Goal: Ask a question: Seek information or help from site administrators or community

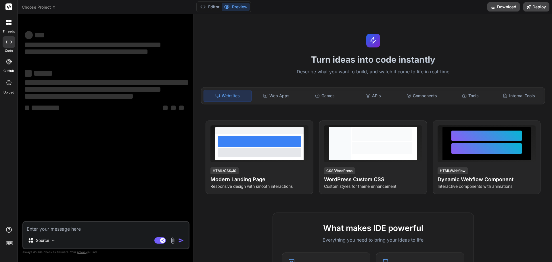
type textarea "x"
click at [57, 226] on textarea at bounding box center [105, 227] width 165 height 10
type textarea "h"
type textarea "x"
type textarea "ho"
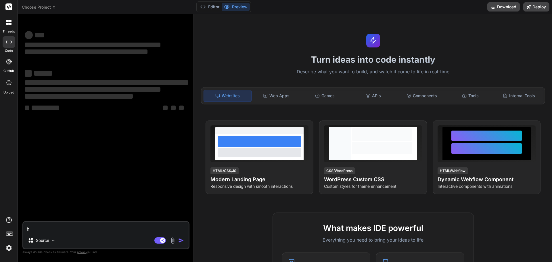
type textarea "x"
type textarea "how"
type textarea "x"
type textarea "how"
type textarea "x"
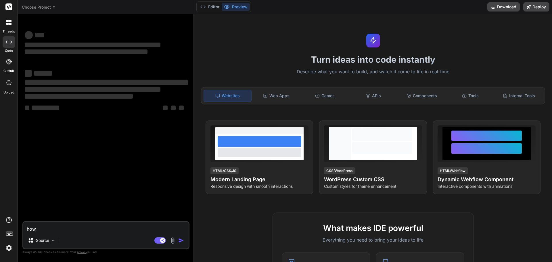
type textarea "how c"
type textarea "x"
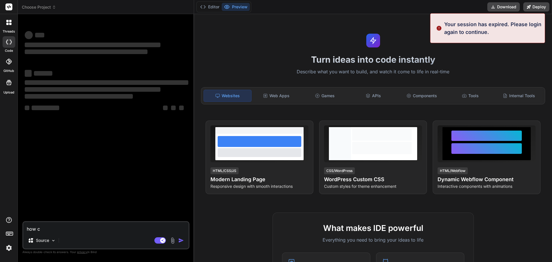
type textarea "how ca"
type textarea "x"
type textarea "how can"
type textarea "x"
type textarea "how can"
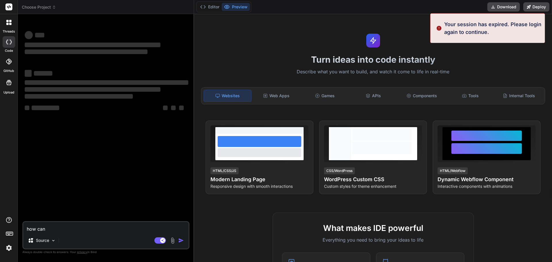
type textarea "x"
type textarea "how can i"
type textarea "x"
type textarea "how can i"
type textarea "x"
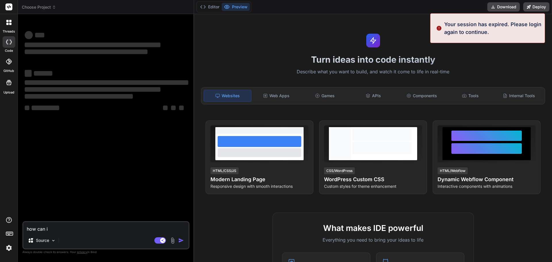
type textarea "how can i c"
type textarea "x"
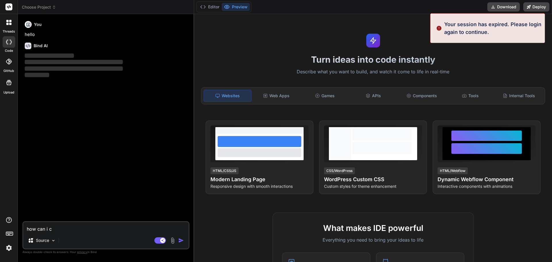
type textarea "how can i ce"
type textarea "x"
type textarea "how can i cen"
type textarea "x"
type textarea "how can i cent"
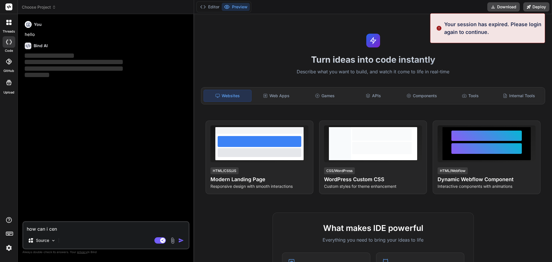
type textarea "x"
type textarea "how can i cente"
type textarea "x"
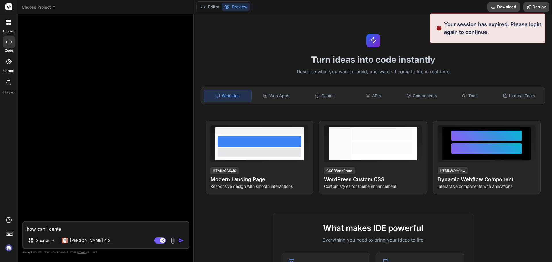
type textarea "how can i center"
type textarea "x"
type textarea "how can i center"
type textarea "x"
type textarea "how can i center a"
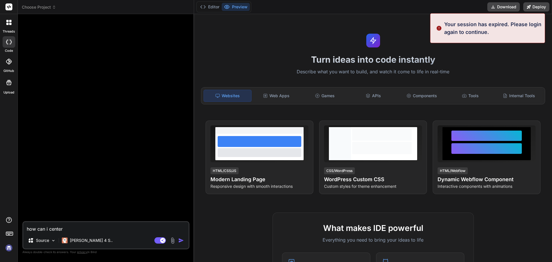
type textarea "x"
type textarea "how can i center a"
type textarea "x"
type textarea "how can i center a c"
type textarea "x"
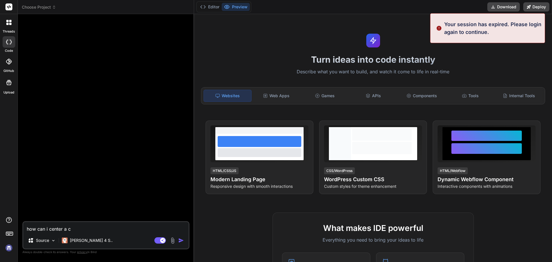
type textarea "how can i center a co"
type textarea "x"
type textarea "how can i center a col"
type textarea "x"
type textarea "how can i center a colu"
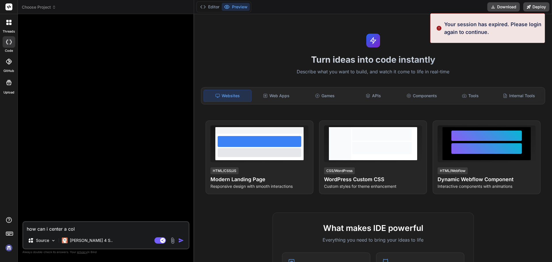
type textarea "x"
type textarea "how can i center a colum"
type textarea "x"
type textarea "how can i center a column"
type textarea "x"
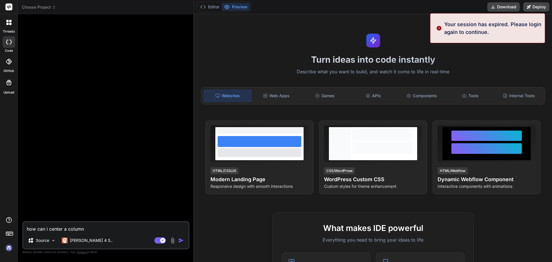
type textarea "how can i center a column"
type textarea "x"
type textarea "how can i center a column i"
type textarea "x"
type textarea "how can i center a column in"
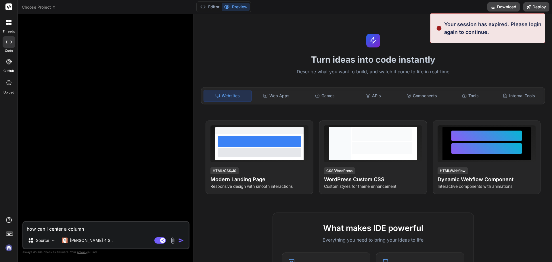
type textarea "x"
type textarea "how can i center a column in"
type textarea "x"
type textarea "how can i center a column in b"
type textarea "x"
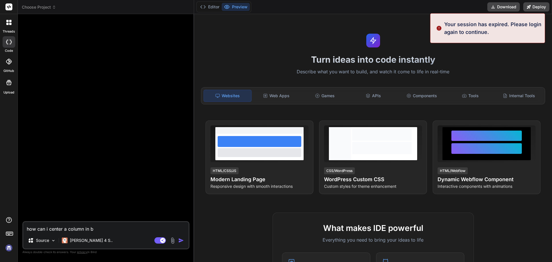
type textarea "how can i center a column in bo"
type textarea "x"
type textarea "how can i center a column in boo"
type textarea "x"
type textarea "how can i center a column in boot"
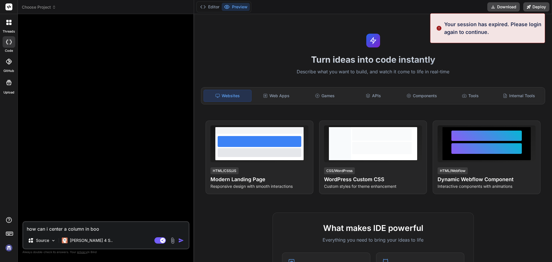
type textarea "x"
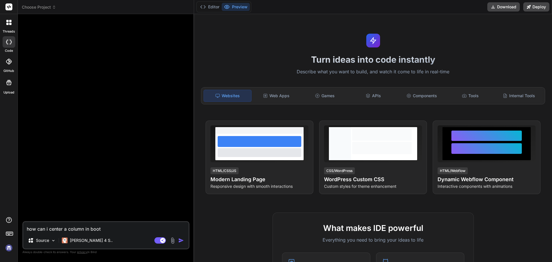
type textarea "how can i center a column in boots"
type textarea "x"
type textarea "how can i center a column in bootst"
type textarea "x"
type textarea "how can i center a column in bootstr"
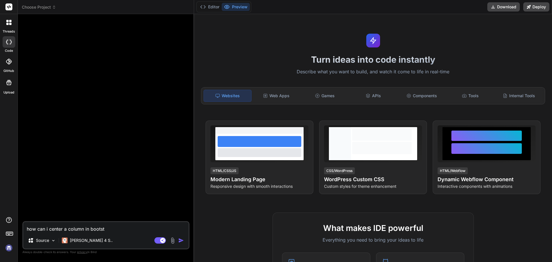
type textarea "x"
type textarea "how can i center a column in bootstra"
type textarea "x"
type textarea "how can i center a column in bootstrap"
type textarea "x"
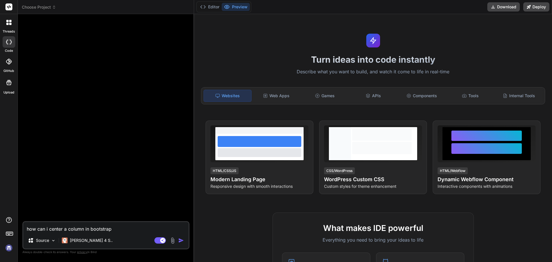
type textarea "how can i center a column in bootstrap"
type textarea "x"
type textarea "how can i center a column in bootstrap c"
type textarea "x"
type textarea "how can i center a column in bootstrap co"
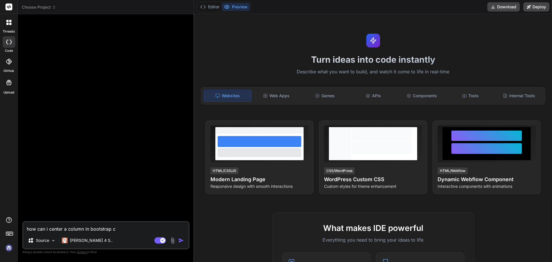
type textarea "x"
type textarea "how can i center a column in bootstrap col"
type textarea "x"
type textarea "how can i center a column in bootstrap col"
type textarea "x"
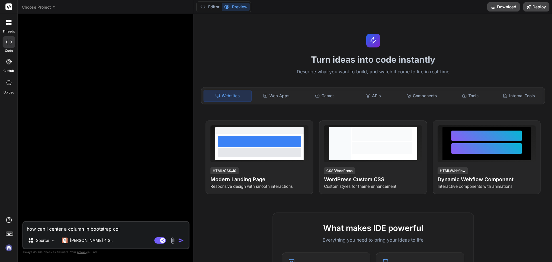
type textarea "how can i center a column in bootstrap col -"
type textarea "x"
type textarea "how can i center a column in bootstrap col -8"
type textarea "x"
type textarea "how can i center a column in bootstrap col -8"
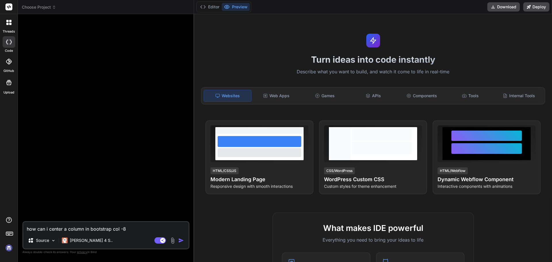
click at [180, 238] on img "button" at bounding box center [181, 240] width 6 height 6
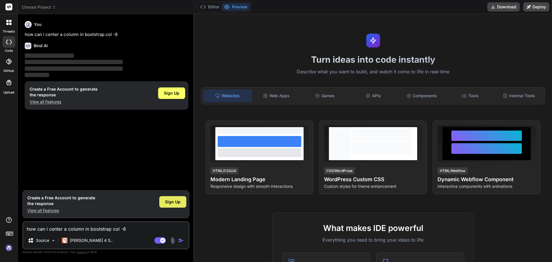
click at [168, 204] on span "Sign Up" at bounding box center [173, 202] width 16 height 6
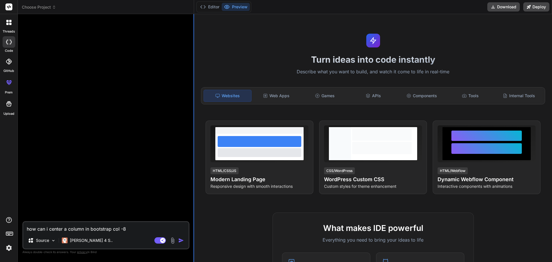
type textarea "x"
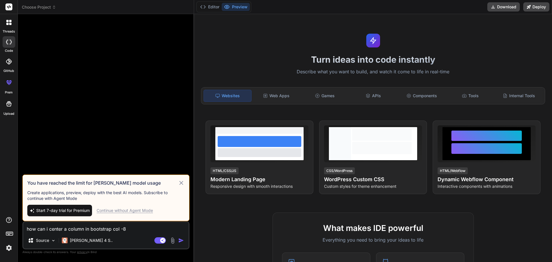
click at [93, 227] on textarea "how can i center a column in bootstrap col -8" at bounding box center [105, 227] width 165 height 10
type textarea "h"
type textarea "x"
type textarea "ho"
type textarea "x"
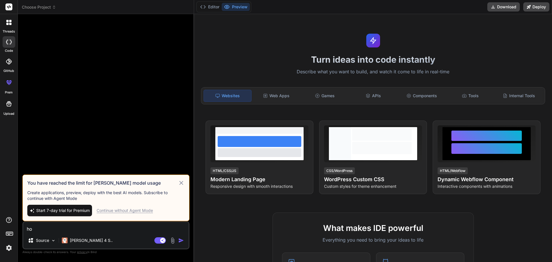
type textarea "how"
type textarea "x"
type textarea "how"
type textarea "x"
type textarea "how c"
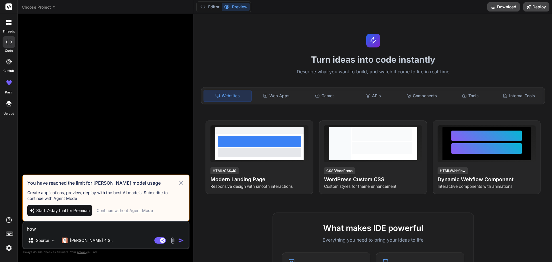
type textarea "x"
type textarea "how ca"
type textarea "x"
type textarea "how can"
type textarea "x"
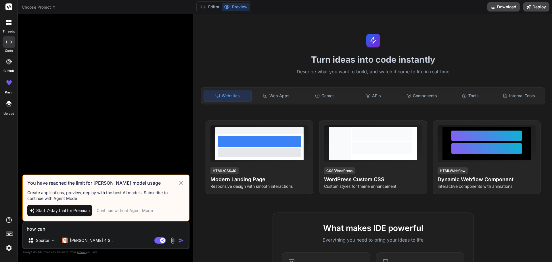
type textarea "how can"
type textarea "x"
type textarea "how can i"
type textarea "x"
type textarea "how can i"
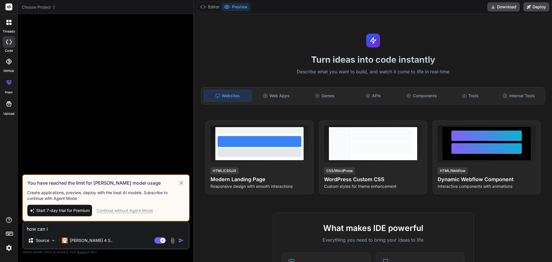
type textarea "x"
type textarea "how can i c"
type textarea "x"
type textarea "how can i ce"
type textarea "x"
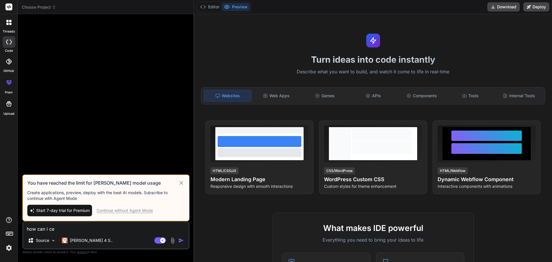
type textarea "how can i cen"
type textarea "x"
type textarea "how can i cent"
type textarea "x"
type textarea "how can i cente"
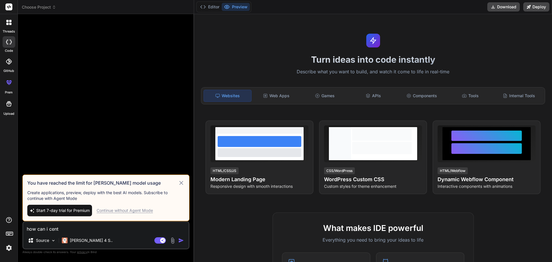
type textarea "x"
type textarea "how can i center"
type textarea "x"
type textarea "how can i center"
type textarea "x"
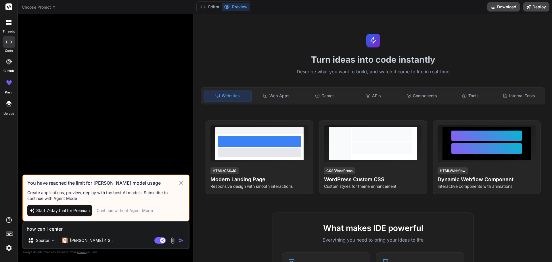
type textarea "how can i center a"
type textarea "x"
type textarea "how can i center a"
type textarea "x"
type textarea "how can i center a c"
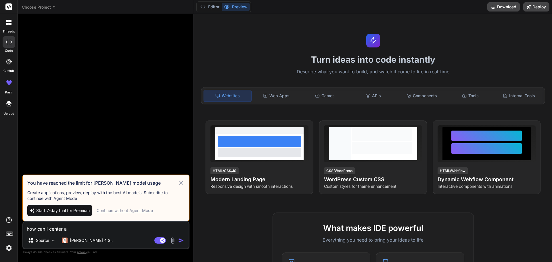
type textarea "x"
type textarea "how can i center a co"
type textarea "x"
type textarea "how can i center a col"
type textarea "x"
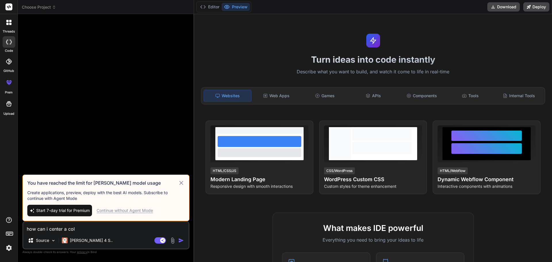
type textarea "how can i center a colu"
type textarea "x"
type textarea "how can i center a col"
type textarea "x"
type textarea "how can i center a colu"
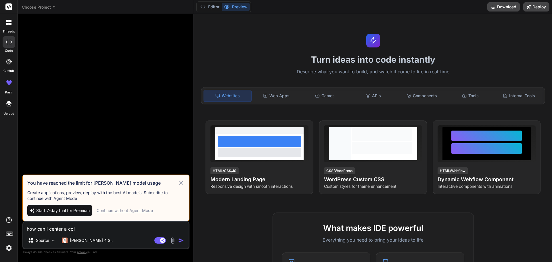
type textarea "x"
type textarea "how can i center a colum"
type textarea "x"
type textarea "how can i center a column"
type textarea "x"
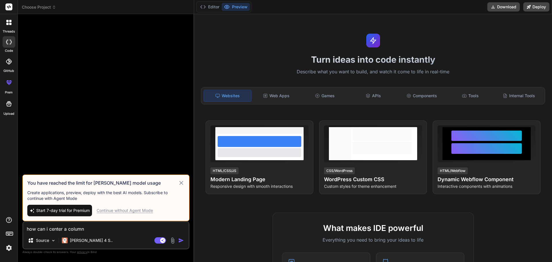
type textarea "how can i center a column"
type textarea "x"
type textarea "how can i center a column i"
type textarea "x"
type textarea "how can i center a column"
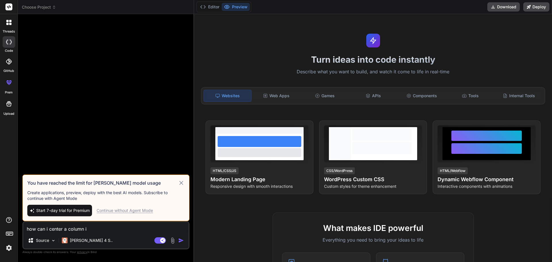
type textarea "x"
type textarea "how can i center a column"
type textarea "x"
type textarea "how can i center a column-"
type textarea "x"
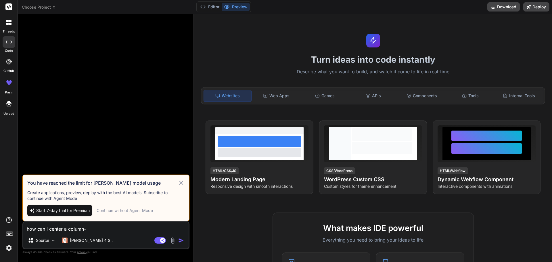
type textarea "how can i center a column-8"
type textarea "x"
type textarea "how can i center a column-8"
type textarea "x"
type textarea "how can i center a column-8 i"
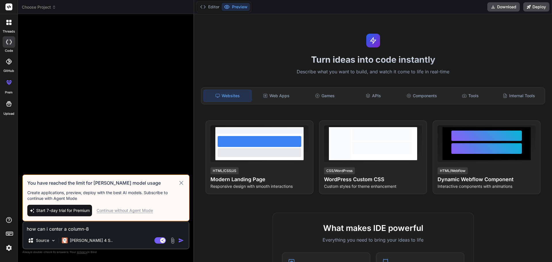
type textarea "x"
type textarea "how can i center a column-8 in"
type textarea "x"
type textarea "how can i center a column-8 in"
type textarea "x"
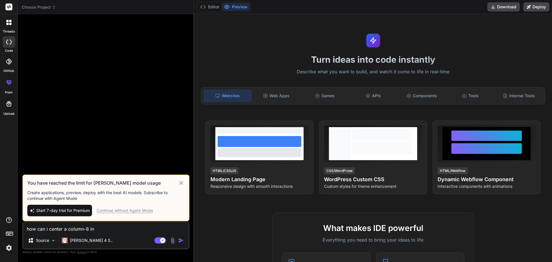
type textarea "how can i center a column-8 in b"
type textarea "x"
type textarea "how can i center a column-8 in bo"
type textarea "x"
type textarea "how can i center a column-8 in boo"
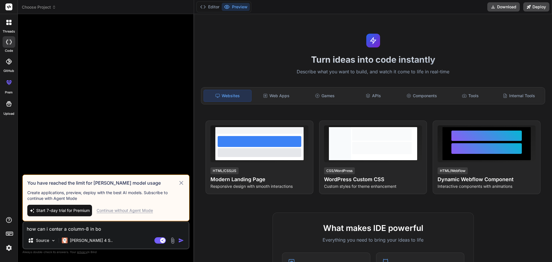
type textarea "x"
type textarea "how can i center a column-8 in boot"
type textarea "x"
type textarea "how can i center a column-8 in boots"
type textarea "x"
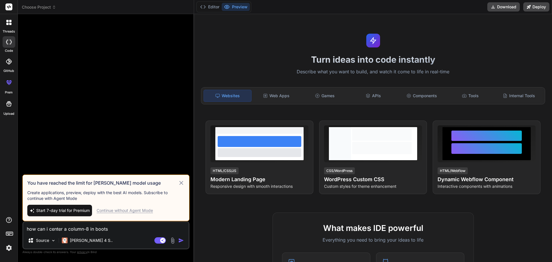
type textarea "how can i center a column-8 in bootst"
type textarea "x"
type textarea "how can i center a column-8 in bootstr"
type textarea "x"
type textarea "how can i center a column-8 in bootstra"
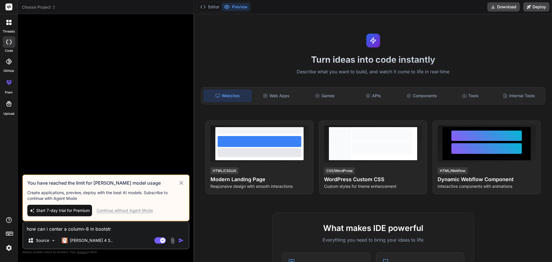
type textarea "x"
type textarea "how can i center a column-8 in bootstrap"
type textarea "x"
type textarea "how can i center a column-8 in bootstrap"
type textarea "x"
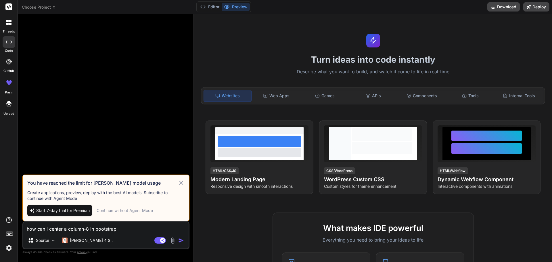
type textarea "how can i center a column-8 in bootstrap"
click at [143, 210] on div "Continue without Agent Mode" at bounding box center [125, 211] width 56 height 6
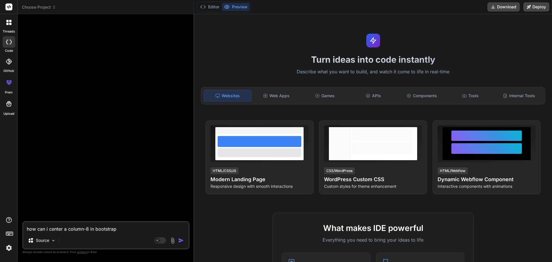
click at [182, 239] on img "button" at bounding box center [181, 240] width 6 height 6
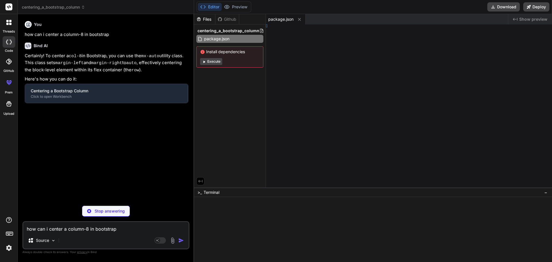
type textarea "x"
type textarea "/html>"
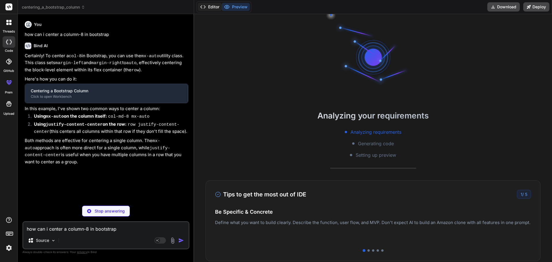
type textarea "x"
type textarea "</div> <!-- Bootstrap JS (optional, for components like dropdowns, modals etc.)…"
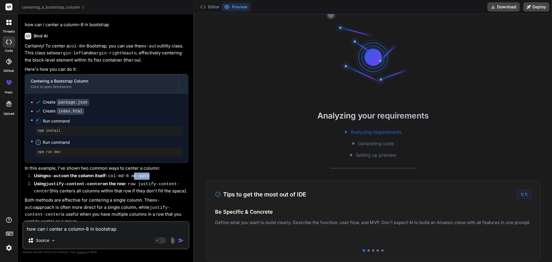
scroll to position [49, 0]
drag, startPoint x: 149, startPoint y: 171, endPoint x: 131, endPoint y: 175, distance: 17.9
click at [131, 175] on li "Using mx-auto on the column itself: col-md-8 mx-auto" at bounding box center [108, 176] width 159 height 8
copy code "mx-auto"
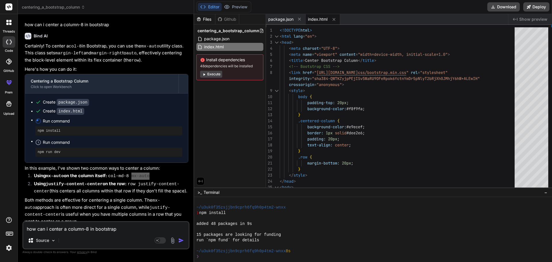
type textarea "x"
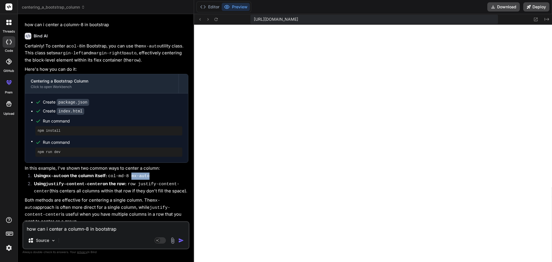
scroll to position [251, 0]
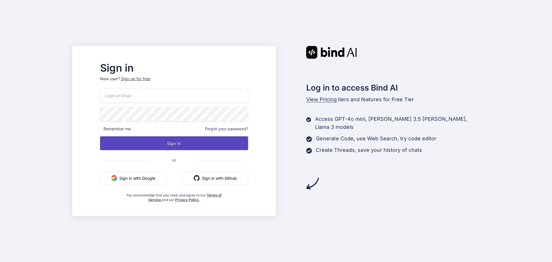
type input "[EMAIL_ADDRESS][DOMAIN_NAME]"
click at [209, 145] on button "Sign In" at bounding box center [174, 143] width 148 height 14
click at [194, 145] on button "Sign In" at bounding box center [174, 143] width 148 height 14
